Goal: Information Seeking & Learning: Learn about a topic

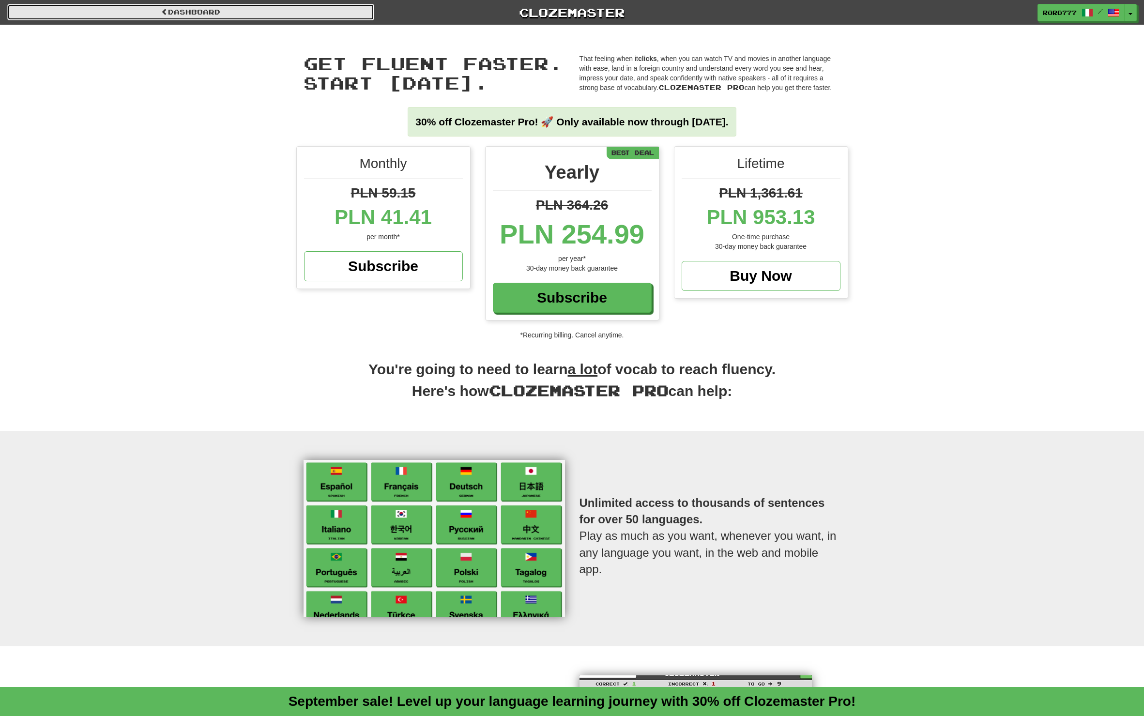
click at [271, 7] on link "Dashboard" at bounding box center [190, 12] width 367 height 16
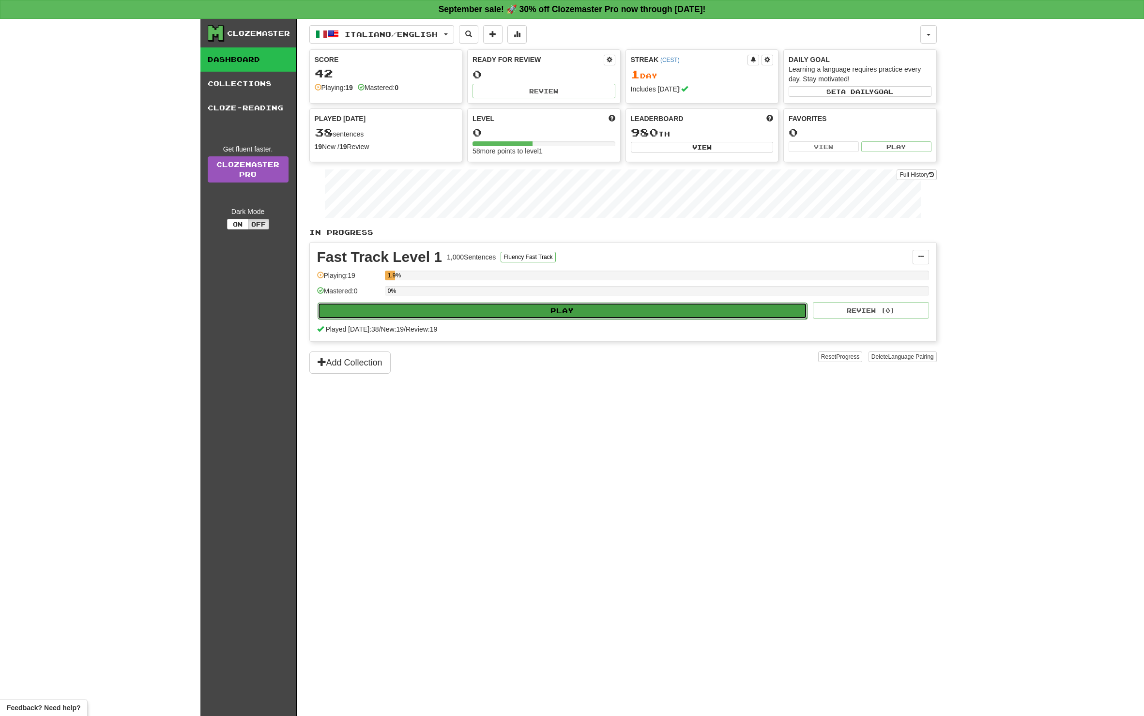
click at [590, 309] on button "Play" at bounding box center [563, 311] width 490 height 16
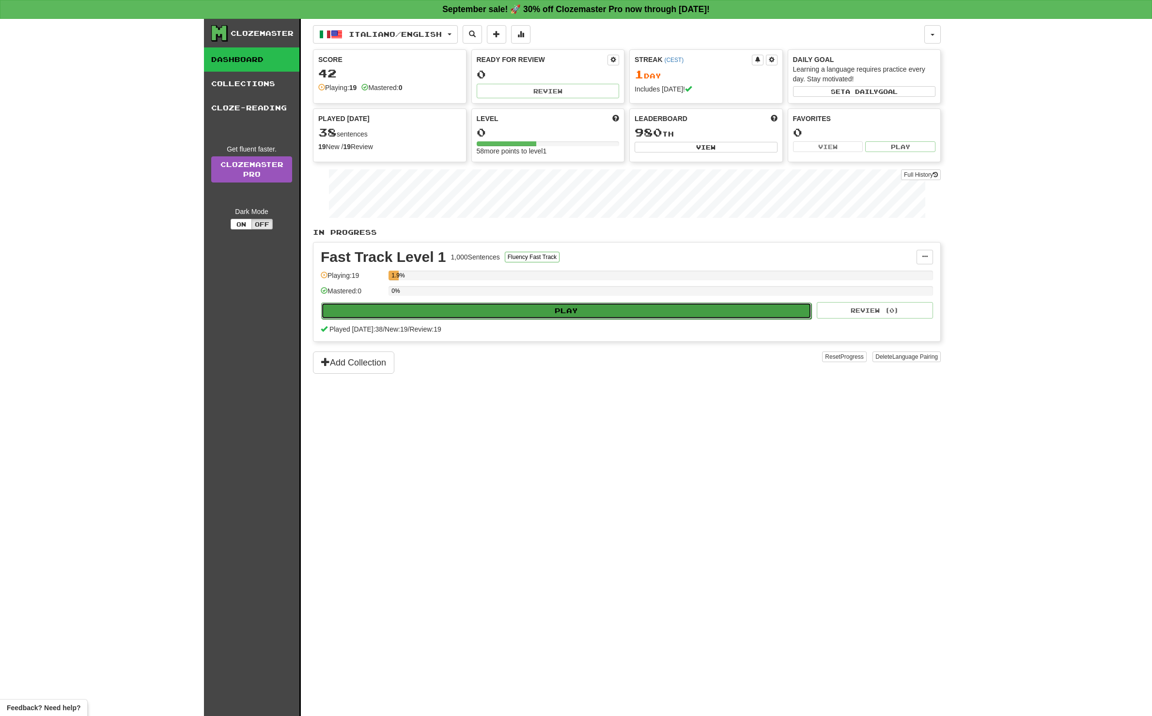
select select "**"
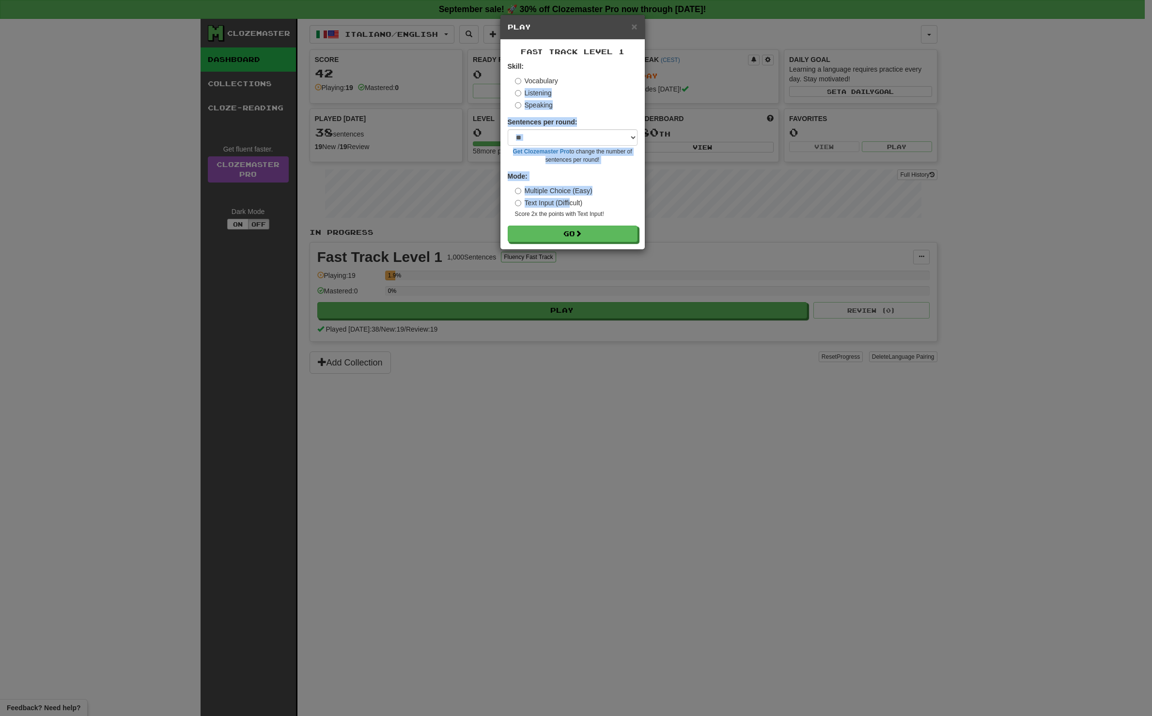
drag, startPoint x: 570, startPoint y: 202, endPoint x: 547, endPoint y: 88, distance: 117.0
click at [547, 88] on form "Skill: Vocabulary Listening Speaking Sentences per round: * ** ** ** ** ** *** …" at bounding box center [573, 152] width 130 height 181
click at [533, 108] on label "Speaking" at bounding box center [534, 105] width 38 height 10
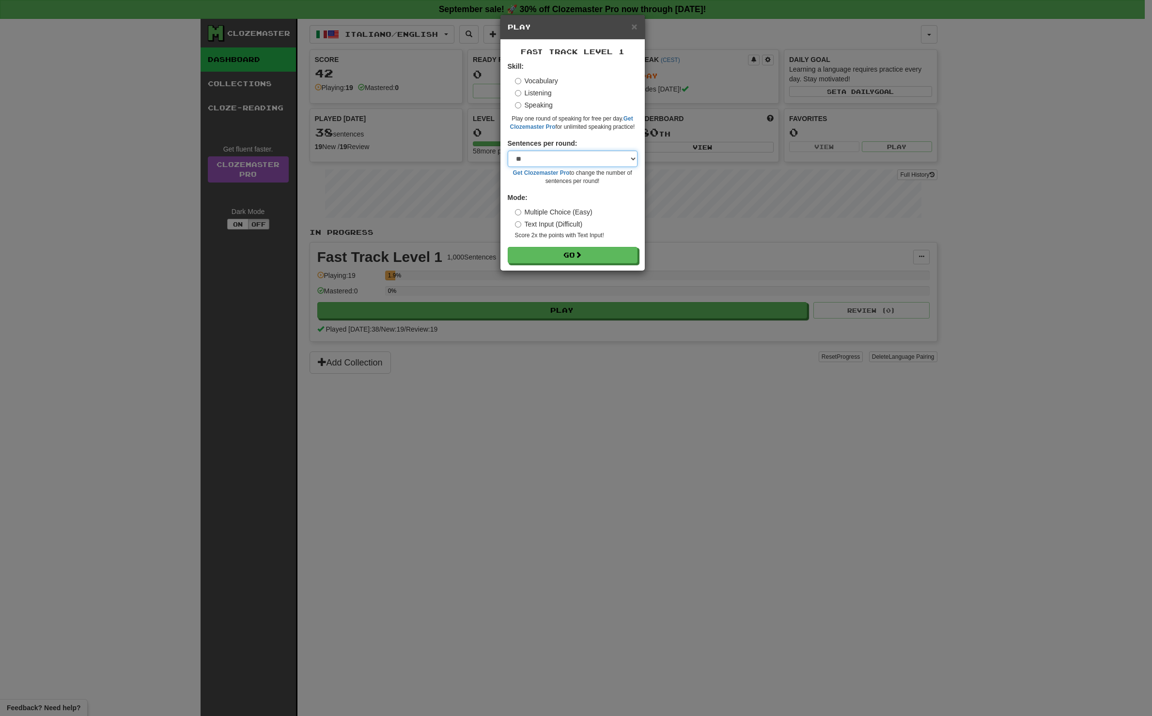
click at [581, 158] on select "* ** ** ** ** ** *** ********" at bounding box center [573, 159] width 130 height 16
click at [598, 154] on select "* ** ** ** ** ** *** ********" at bounding box center [573, 159] width 130 height 16
click at [590, 257] on button "Go" at bounding box center [573, 255] width 130 height 16
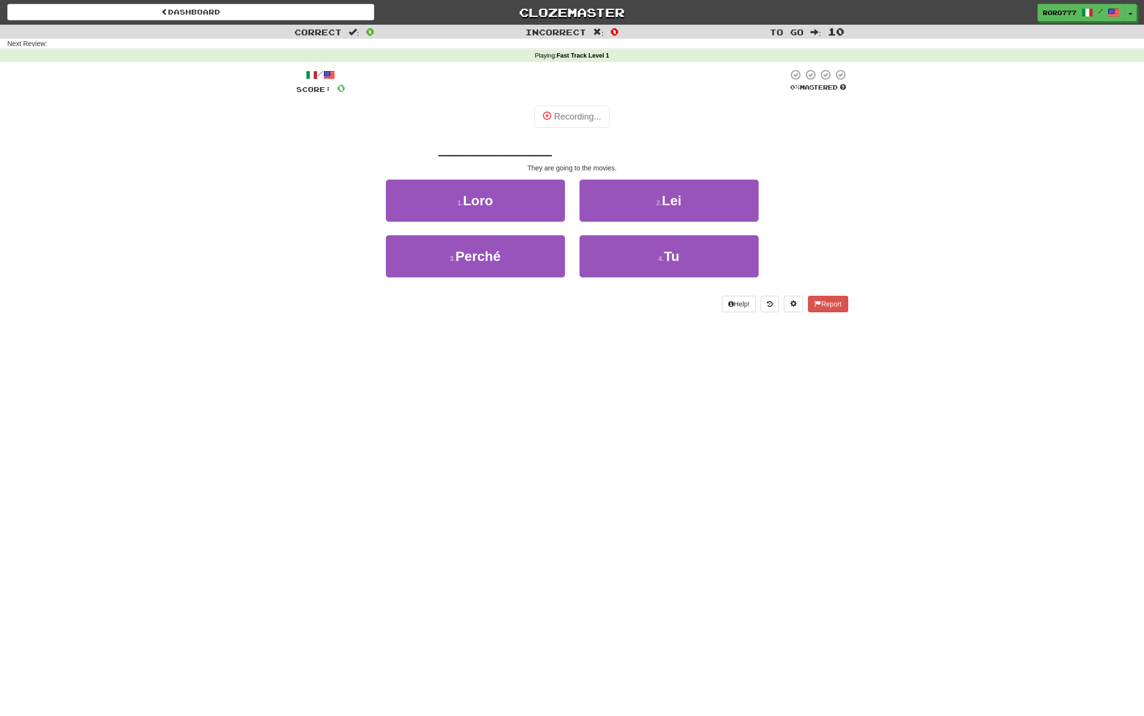
drag, startPoint x: 360, startPoint y: 150, endPoint x: 789, endPoint y: 151, distance: 429.1
click at [789, 151] on div "__________ vanno al cinema." at bounding box center [572, 146] width 552 height 27
click at [513, 147] on span "__________" at bounding box center [495, 145] width 113 height 23
click at [524, 153] on span "__________" at bounding box center [495, 145] width 113 height 23
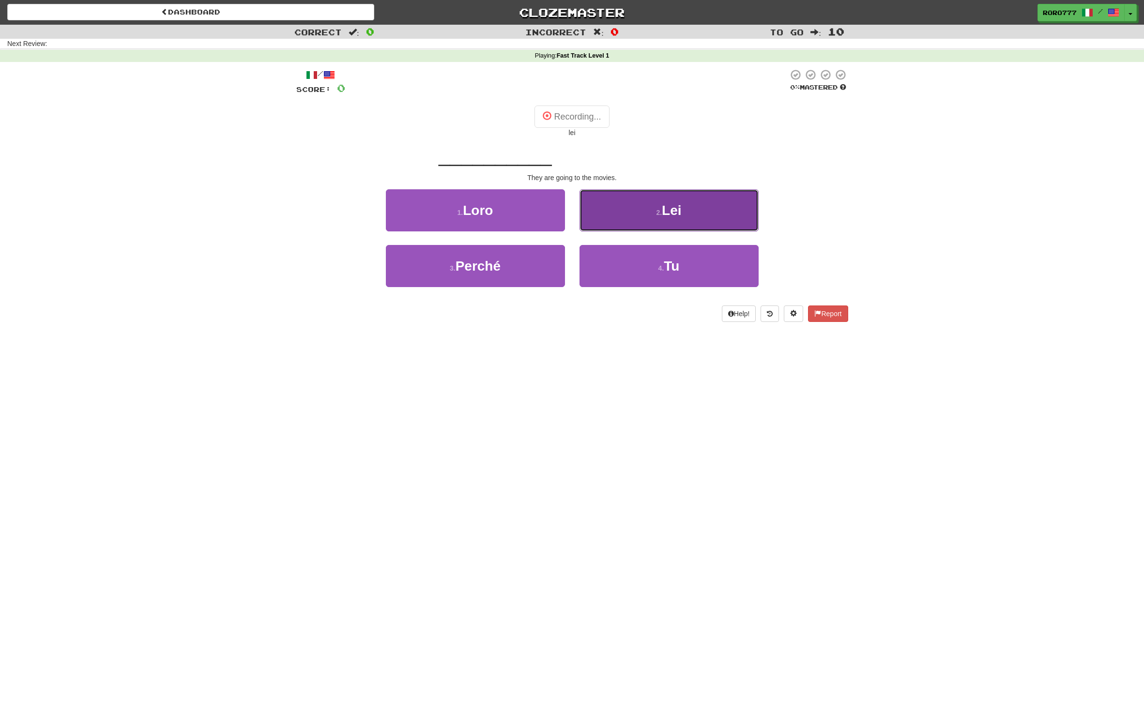
click at [679, 209] on span "Lei" at bounding box center [671, 210] width 19 height 15
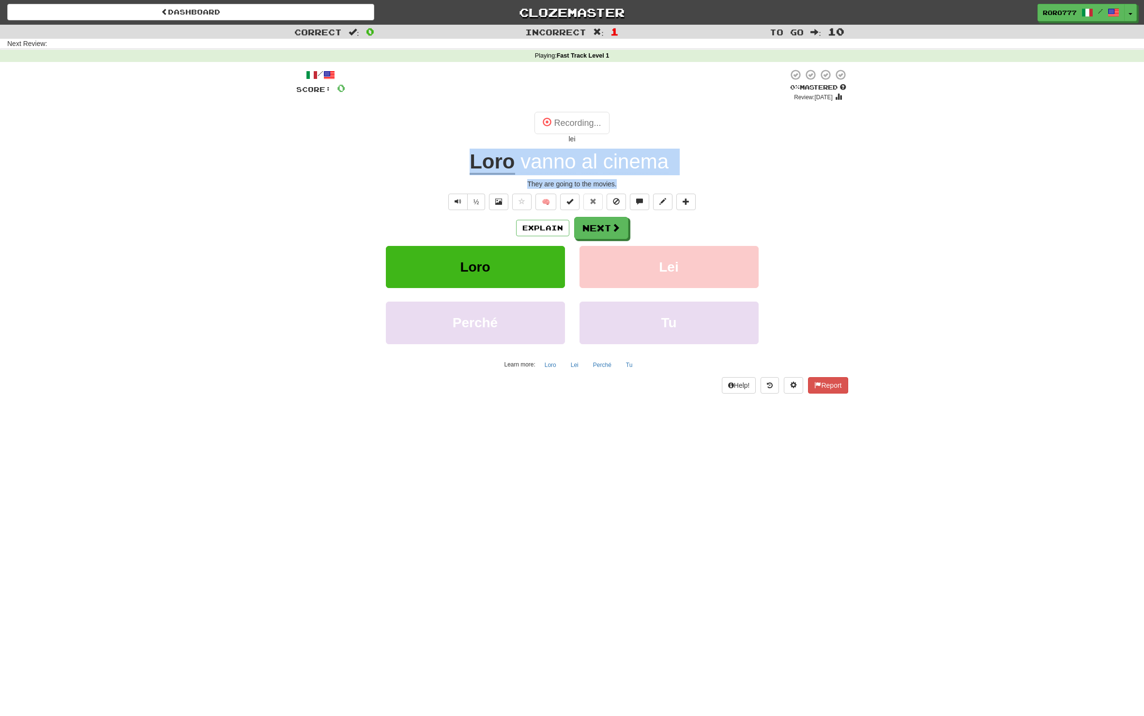
drag, startPoint x: 707, startPoint y: 169, endPoint x: 396, endPoint y: 161, distance: 311.5
click at [396, 161] on div "/ Score: 0 0 % Mastered Review: 2025-09-20 Recording... lei Loro vanno al cinem…" at bounding box center [572, 231] width 552 height 324
click at [604, 225] on button "Next" at bounding box center [602, 228] width 54 height 22
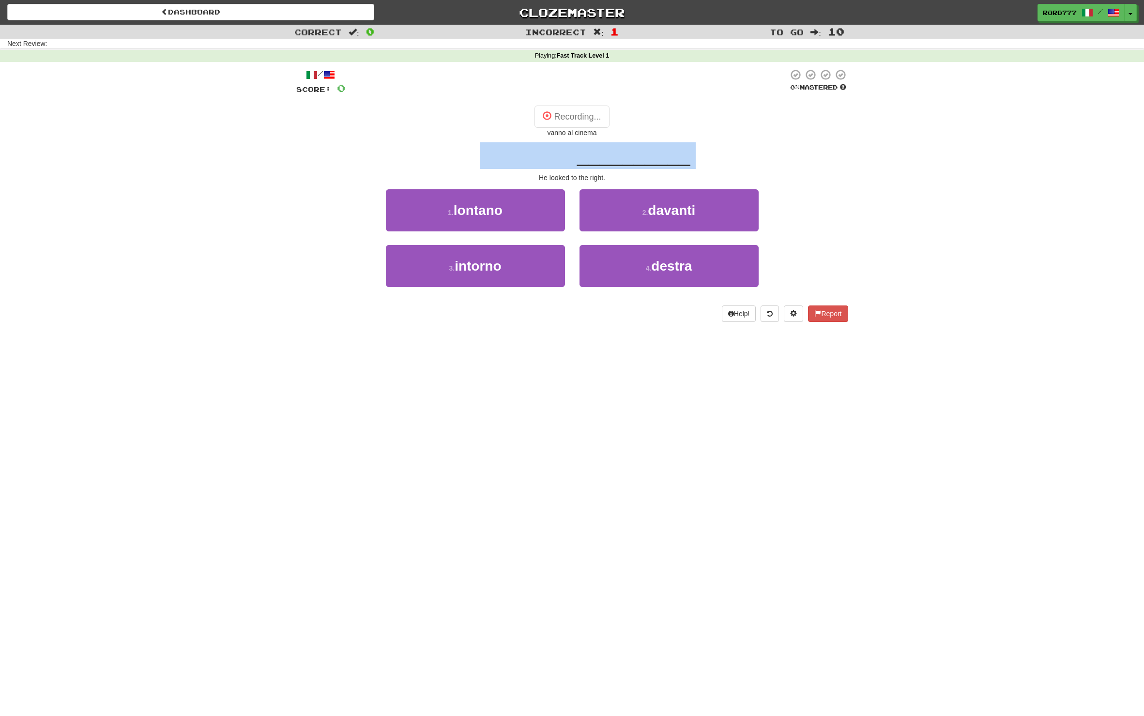
drag, startPoint x: 481, startPoint y: 153, endPoint x: 778, endPoint y: 157, distance: 296.4
click at [778, 157] on div "Ha guardato a __________ ." at bounding box center [572, 155] width 552 height 27
click at [853, 160] on div "/ Score: 0 0 % Mastered Recording... vanno al cinema Ha guardato a __________ .…" at bounding box center [572, 199] width 567 height 274
drag, startPoint x: 455, startPoint y: 148, endPoint x: 770, endPoint y: 160, distance: 314.6
click at [770, 160] on div "Ha guardato a __________ ." at bounding box center [572, 155] width 552 height 27
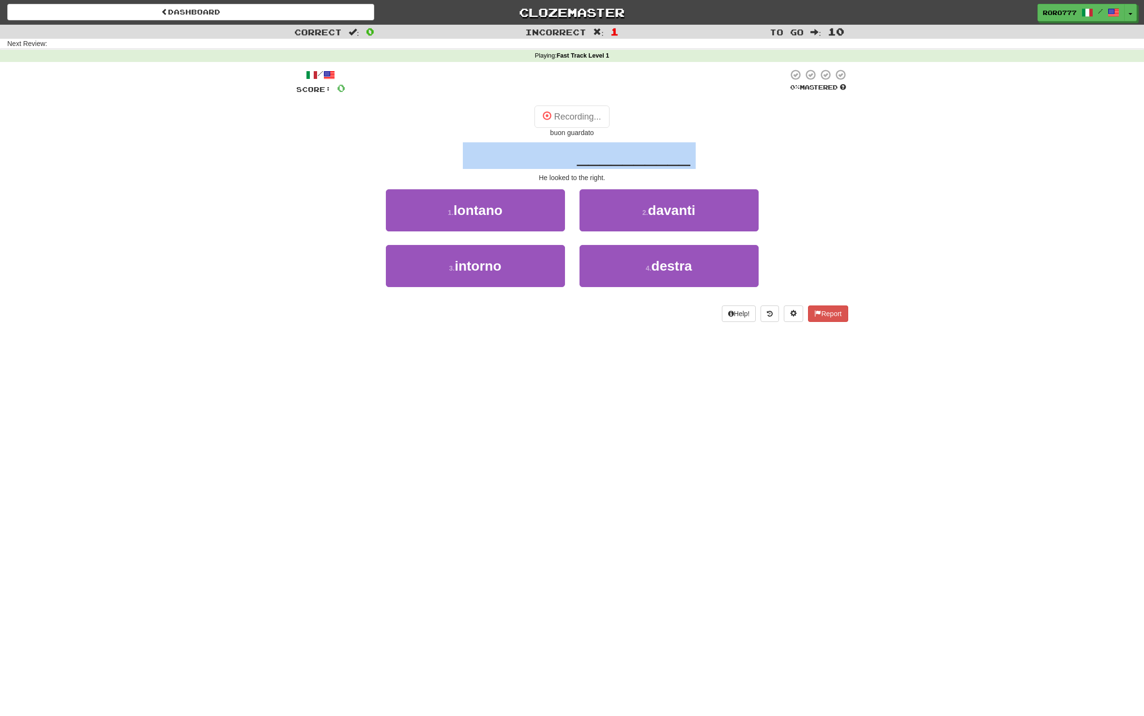
click at [831, 166] on div "Ha guardato a __________ ." at bounding box center [572, 155] width 552 height 27
drag, startPoint x: 504, startPoint y: 147, endPoint x: 755, endPoint y: 161, distance: 251.2
click at [755, 161] on div "Ha guardato a __________ ." at bounding box center [572, 155] width 552 height 27
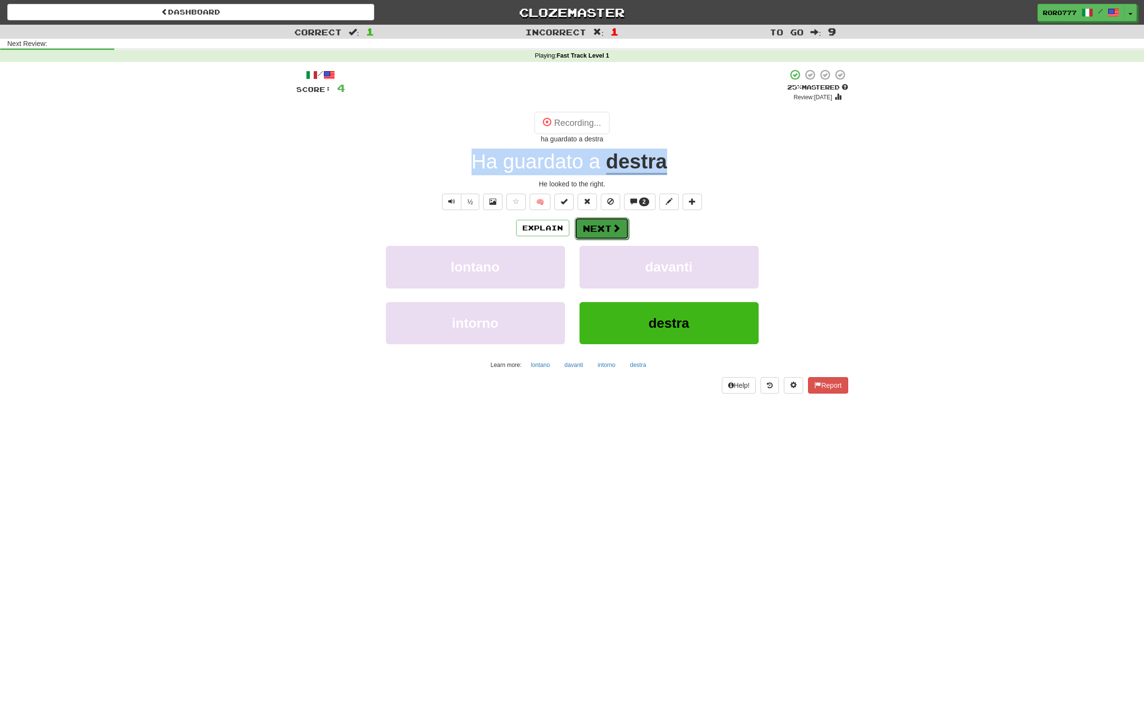
click at [611, 221] on button "Next" at bounding box center [602, 228] width 54 height 22
